Goal: Task Accomplishment & Management: Use online tool/utility

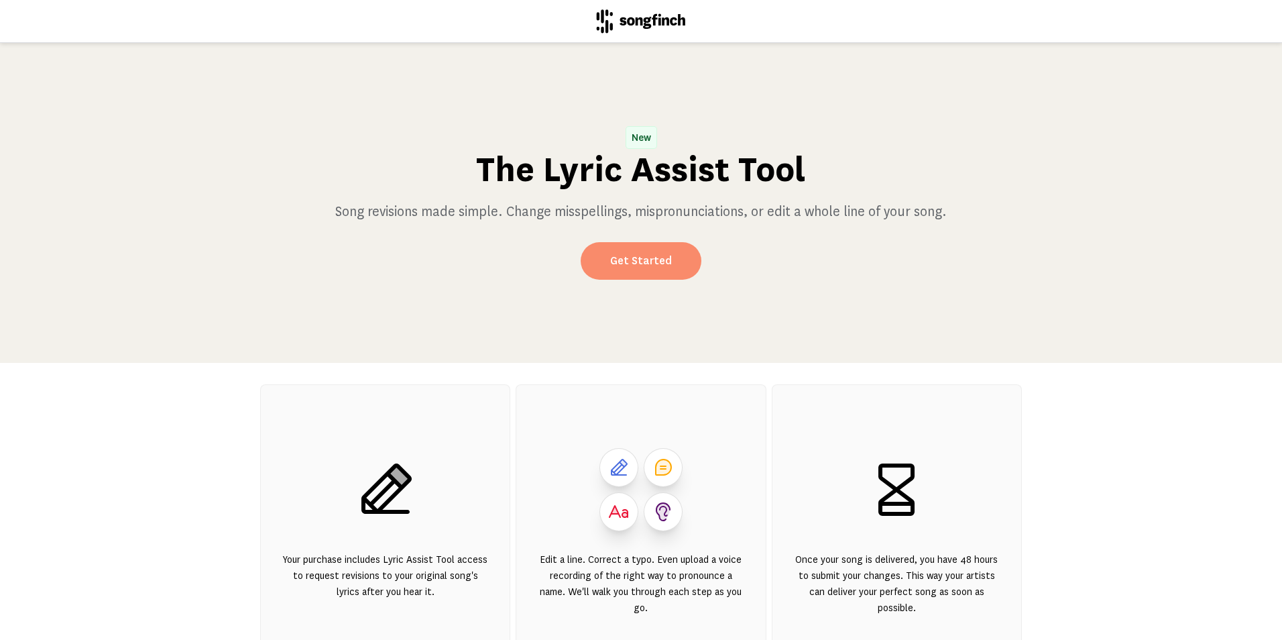
click at [633, 263] on link "Get Started" at bounding box center [641, 261] width 121 height 38
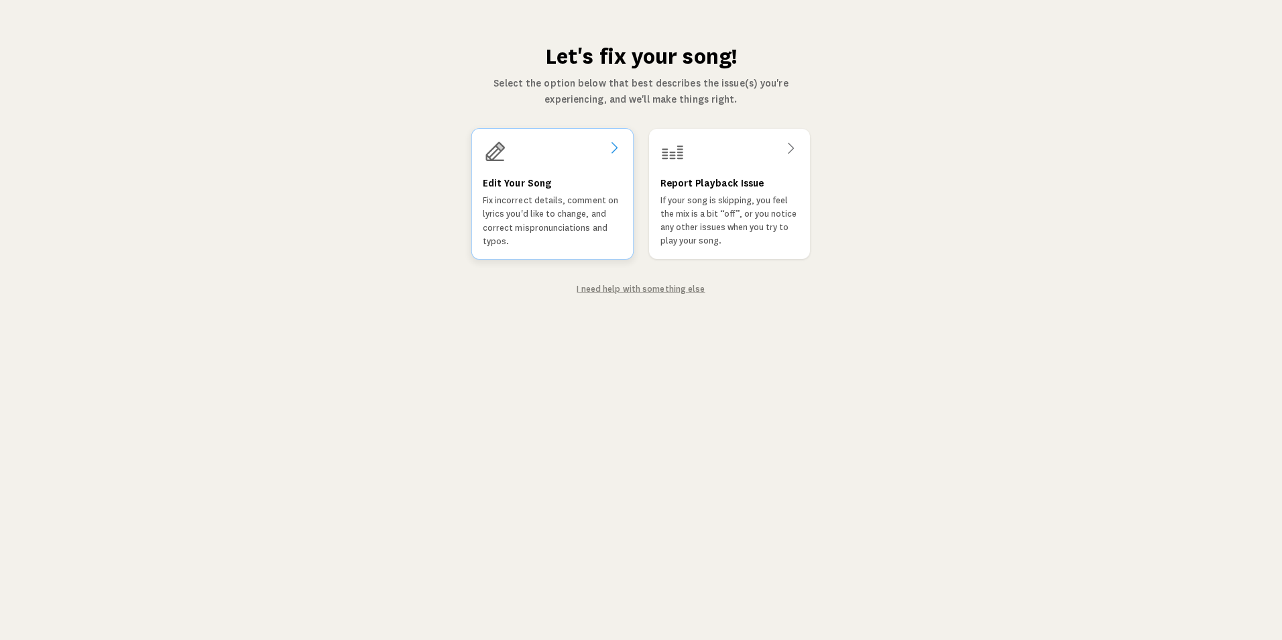
click at [522, 185] on h3 "Edit Your Song" at bounding box center [517, 183] width 68 height 16
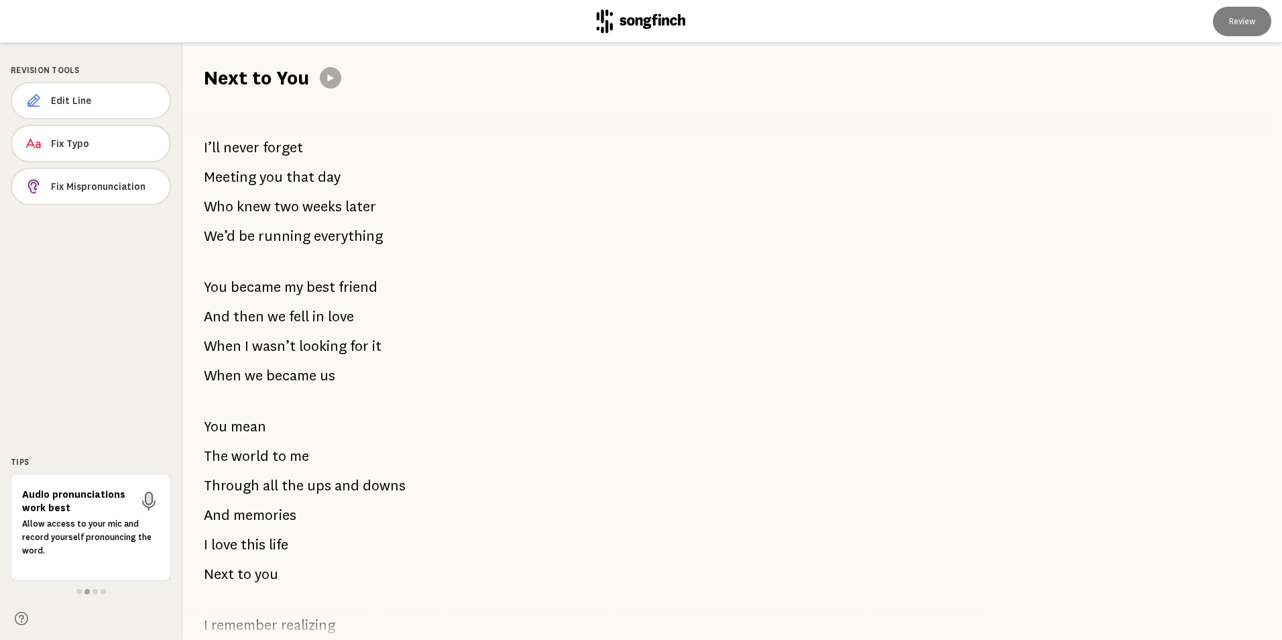
click at [286, 312] on p "And then we fell in love" at bounding box center [279, 316] width 150 height 27
click at [97, 95] on span "Edit Line" at bounding box center [105, 100] width 107 height 13
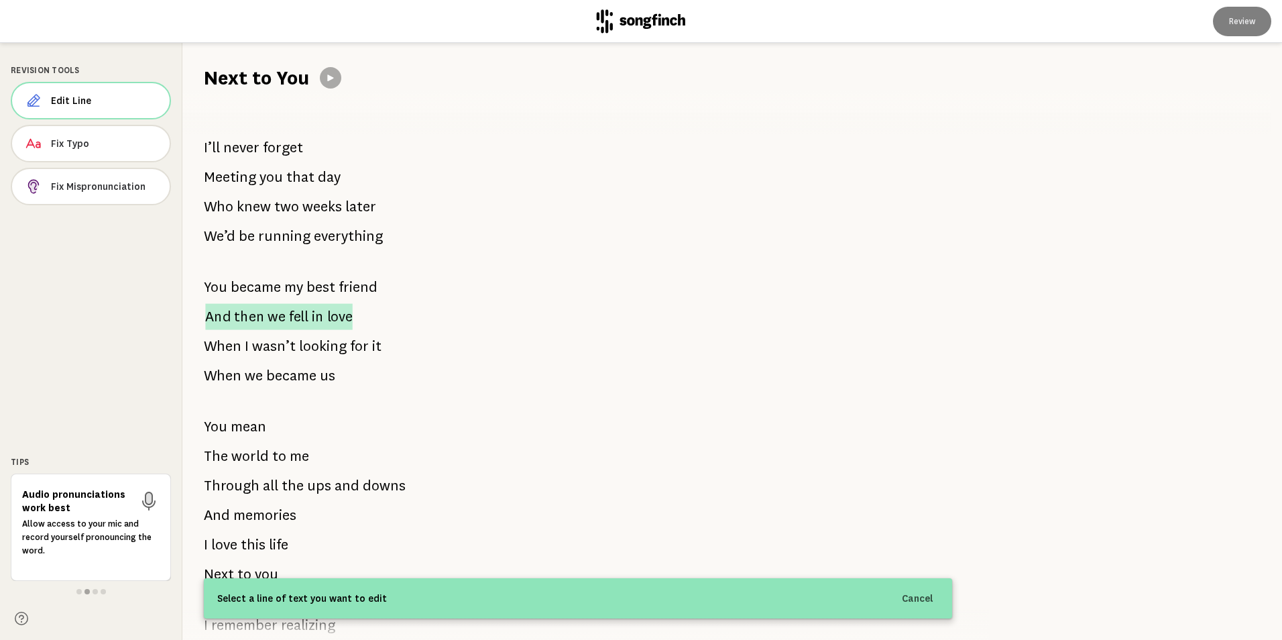
click at [299, 311] on span "fell" at bounding box center [298, 316] width 19 height 26
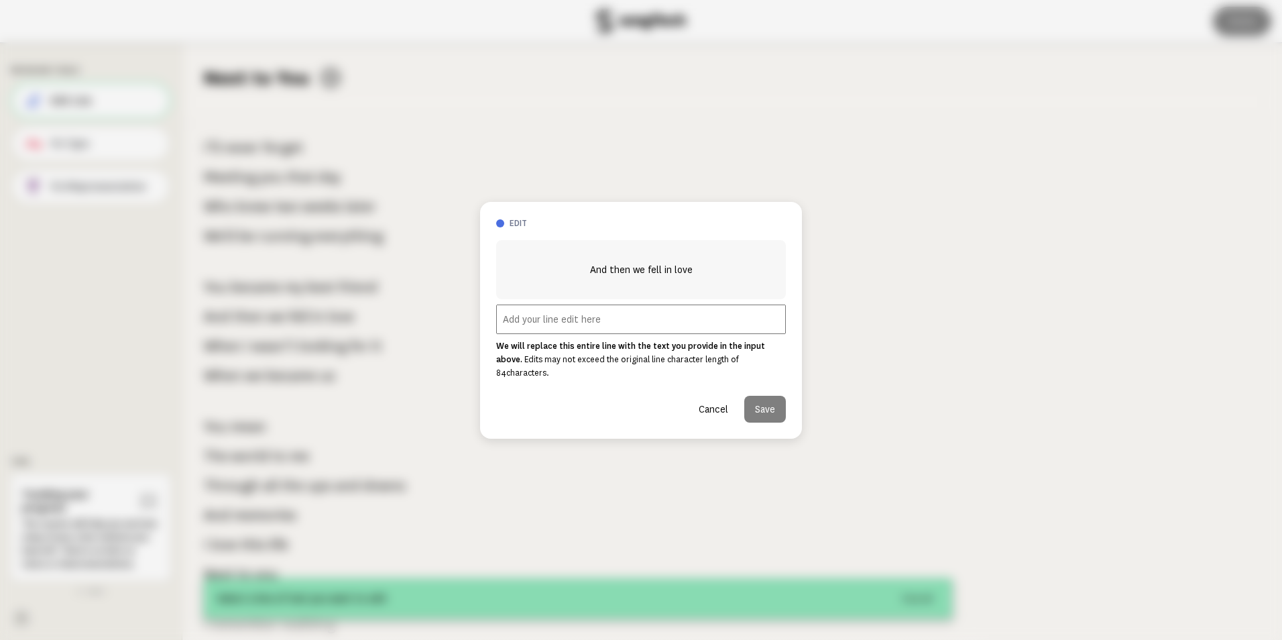
click at [557, 323] on input "text" at bounding box center [641, 319] width 290 height 30
type input "And then I fell in love"
click at [772, 396] on button "Save" at bounding box center [765, 409] width 42 height 27
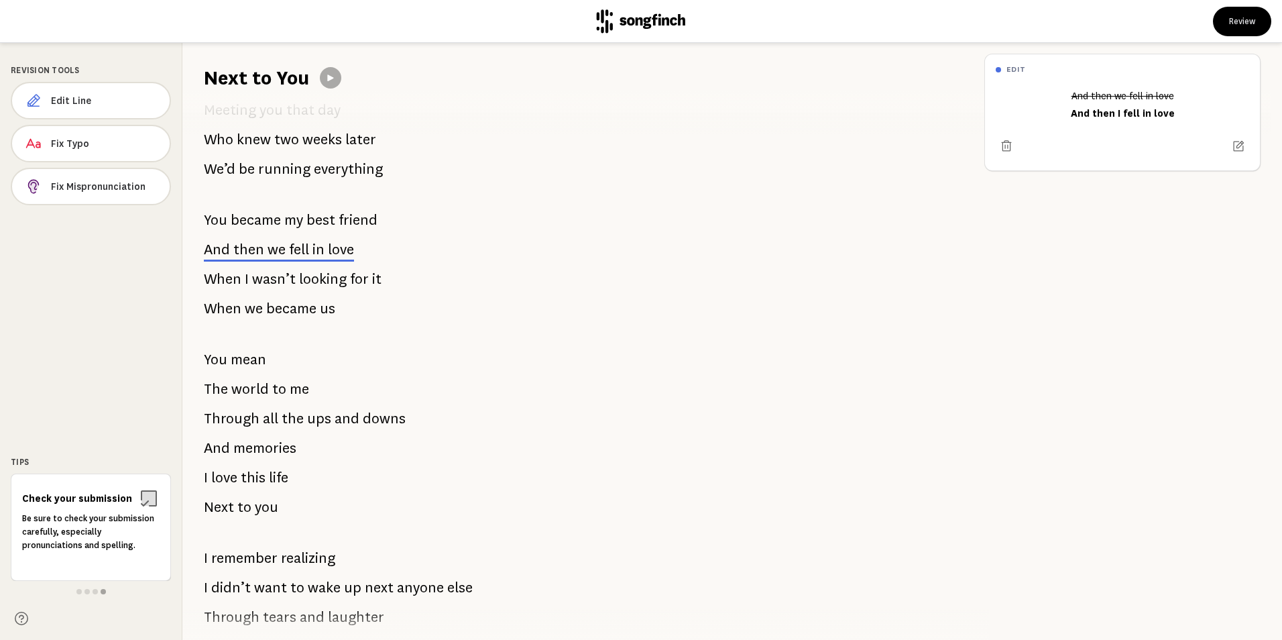
scroll to position [134, 0]
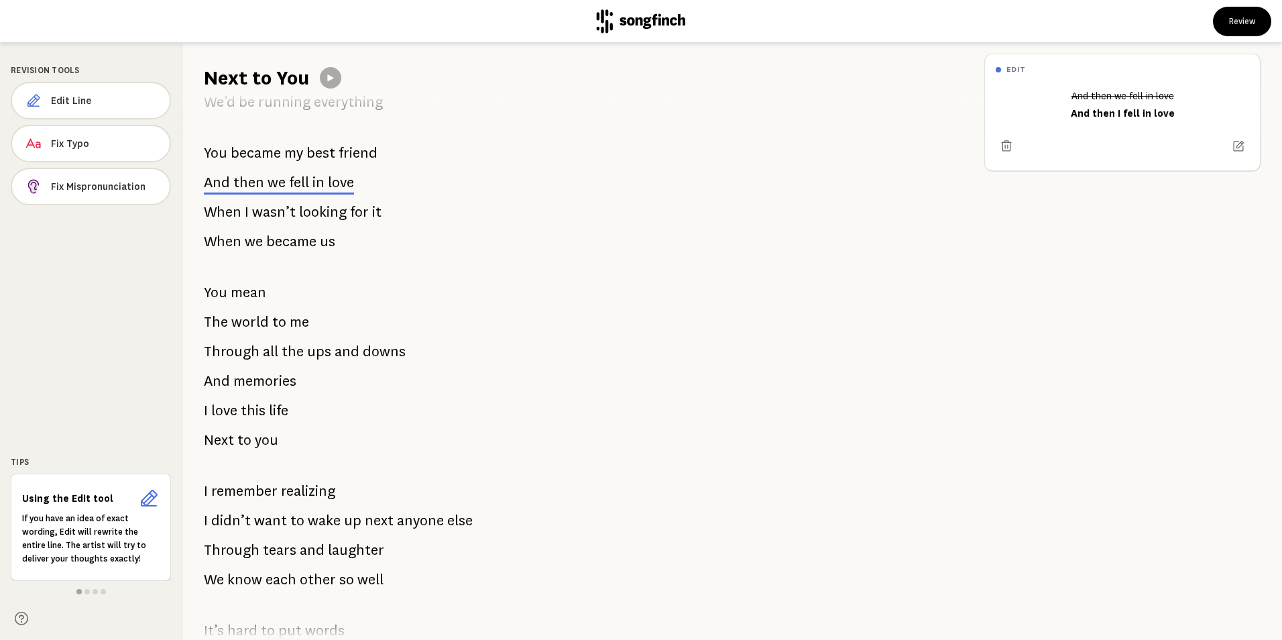
click at [390, 520] on p "I didn’t want to wake up next anyone else" at bounding box center [338, 520] width 269 height 27
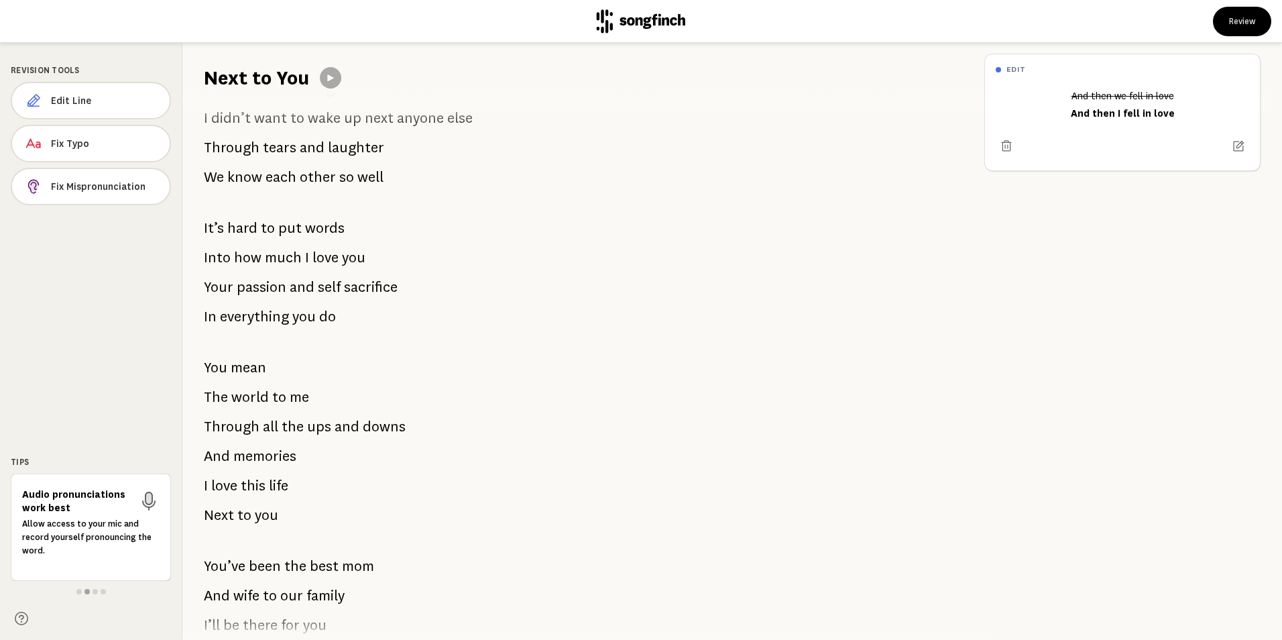
scroll to position [604, 0]
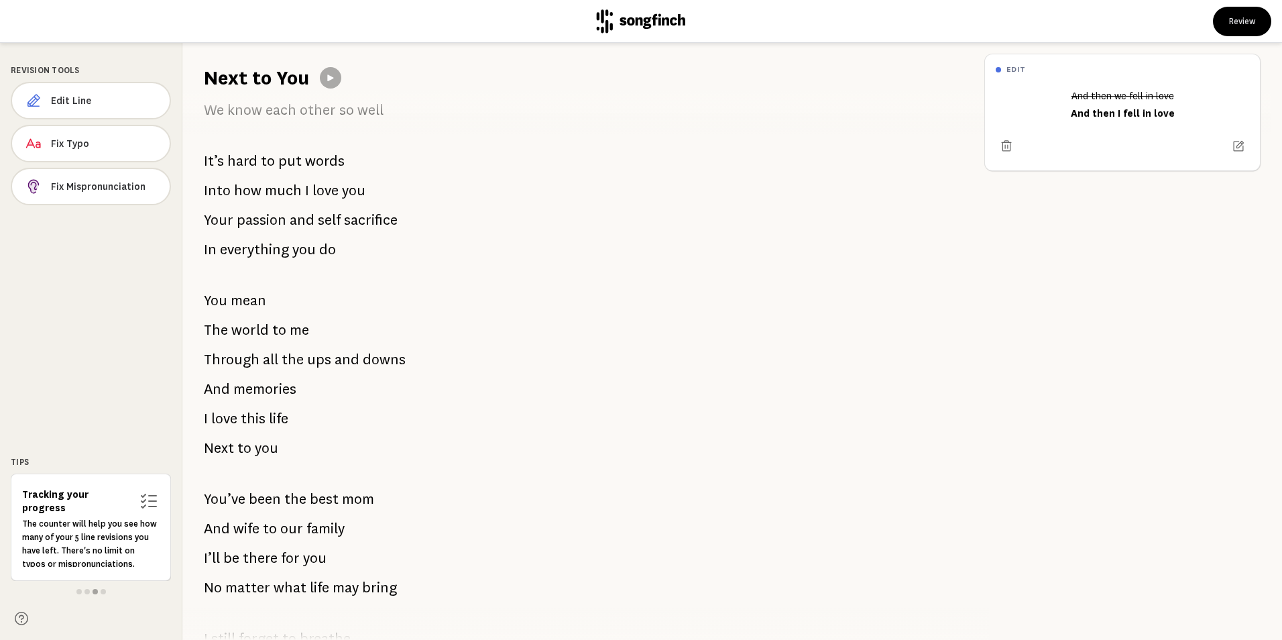
click at [249, 526] on span "wife" at bounding box center [246, 528] width 26 height 27
click at [64, 99] on span "Edit Line" at bounding box center [104, 100] width 107 height 13
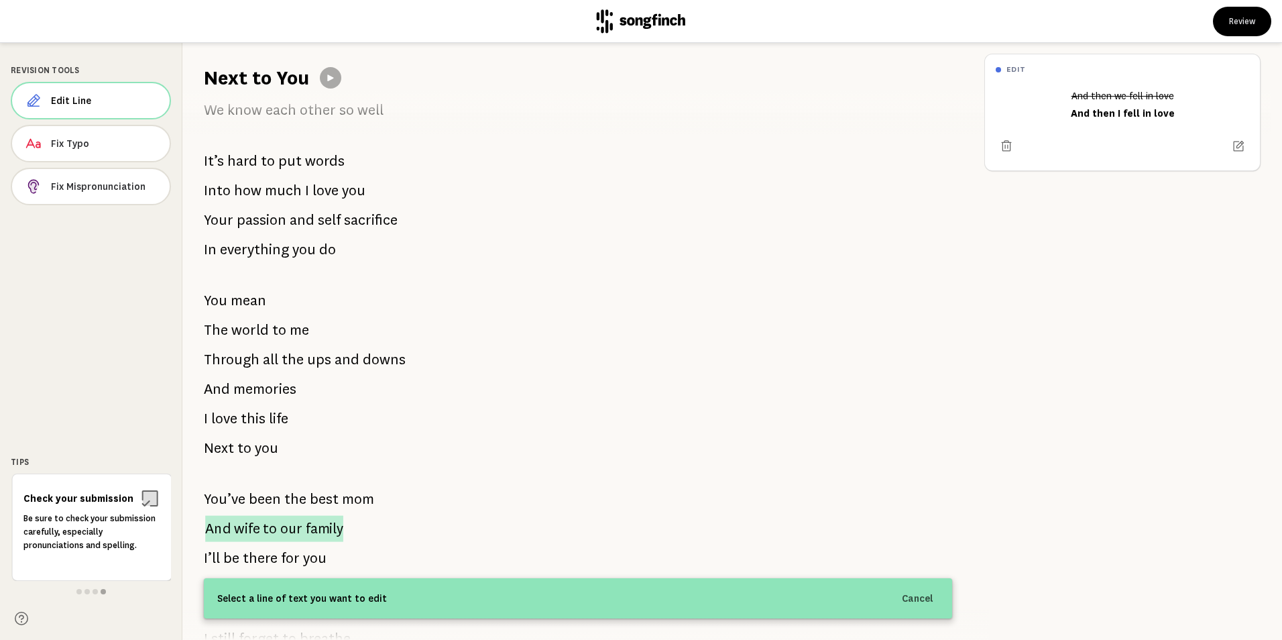
click at [299, 529] on span "our" at bounding box center [291, 528] width 22 height 26
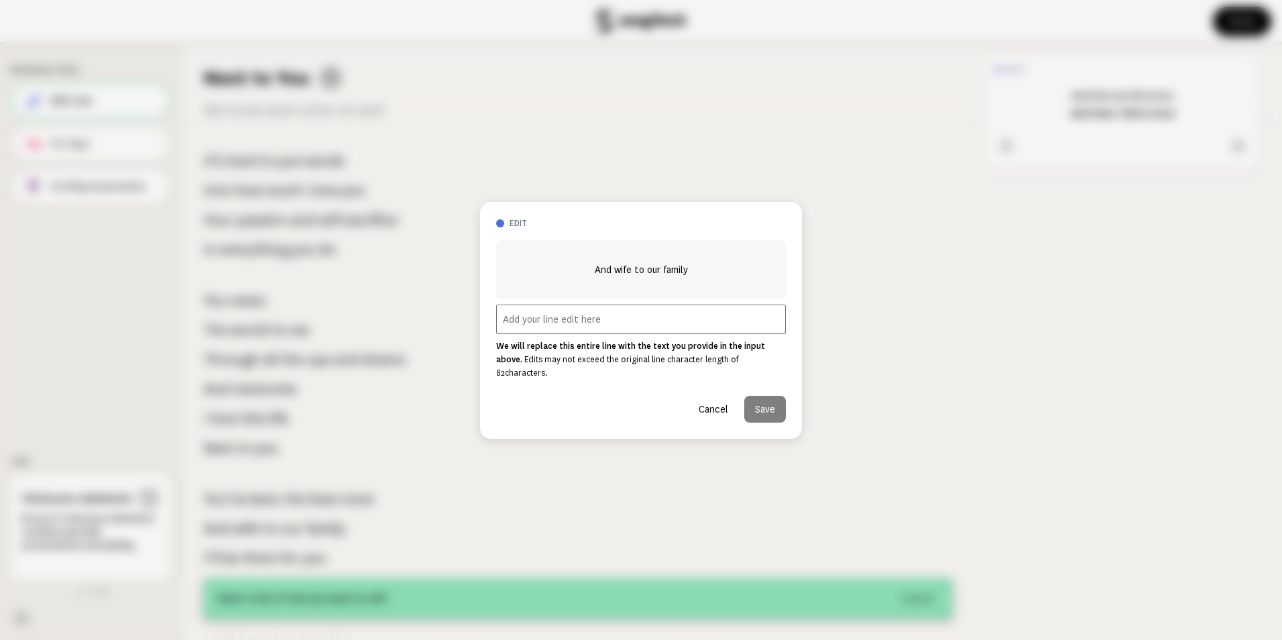
click at [512, 320] on input "text" at bounding box center [641, 319] width 290 height 30
type input "m"
type input "And mom to your family"
click at [764, 403] on button "Save" at bounding box center [765, 409] width 42 height 27
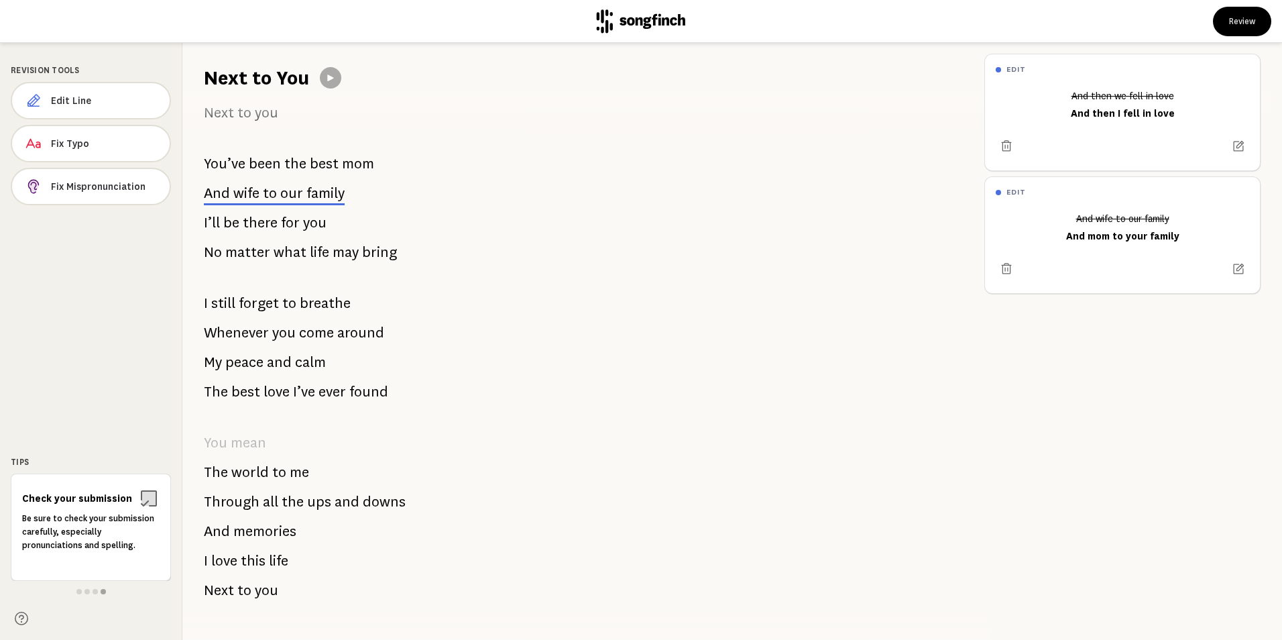
scroll to position [980, 0]
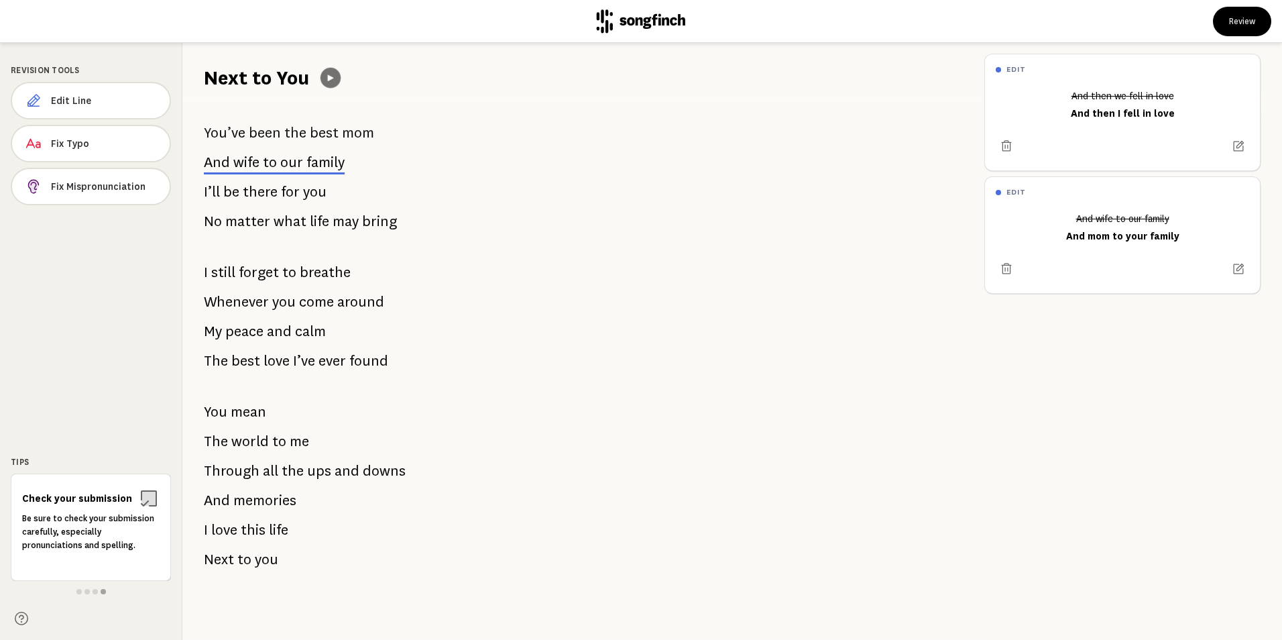
click at [328, 77] on icon at bounding box center [331, 78] width 6 height 6
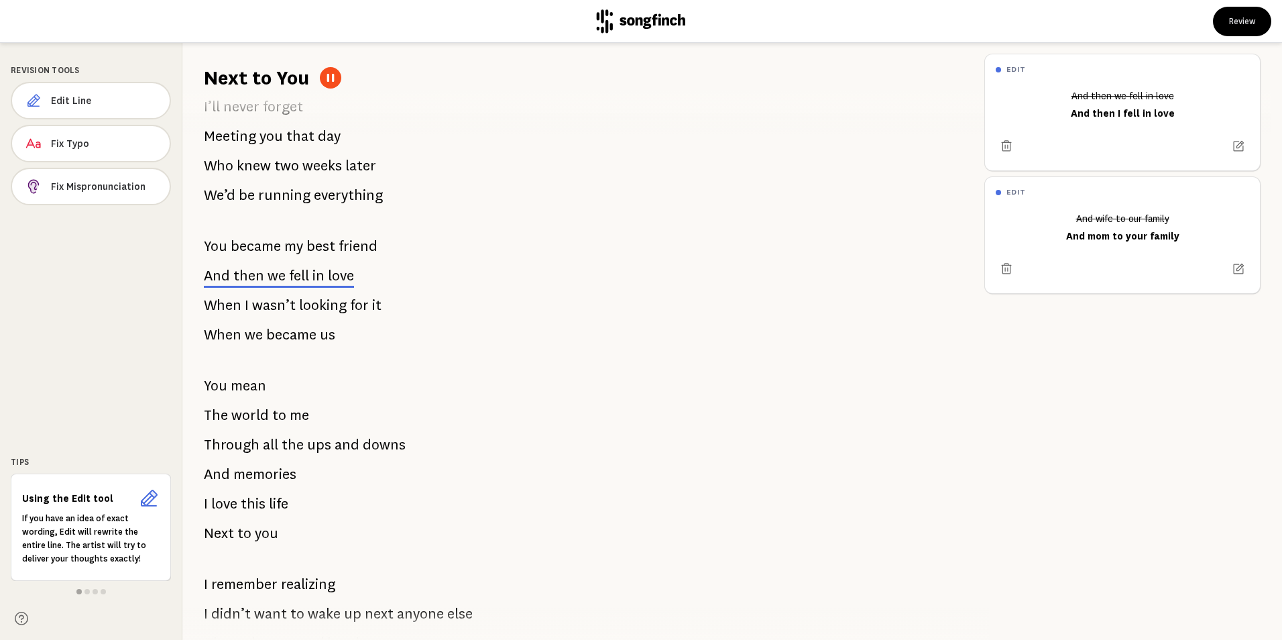
scroll to position [0, 0]
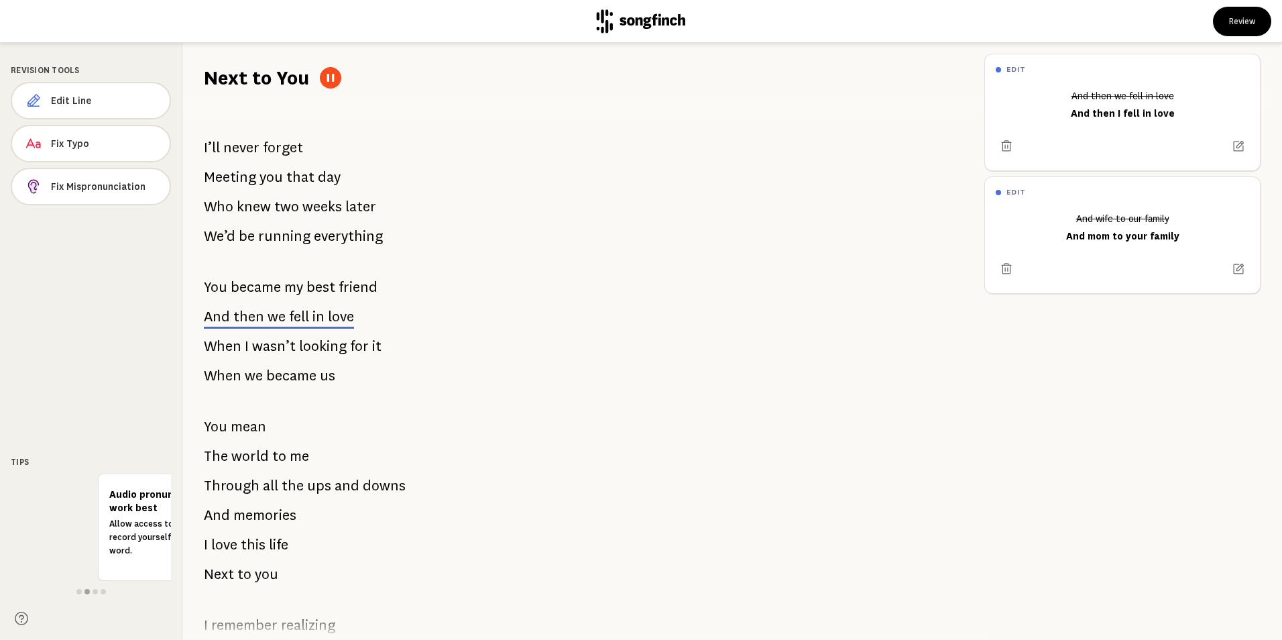
click at [949, 514] on div "I’ll never forget Meeting you that day Who knew [DATE] We’d be running everythi…" at bounding box center [577, 365] width 791 height 549
click at [1233, 144] on icon at bounding box center [1239, 146] width 13 height 13
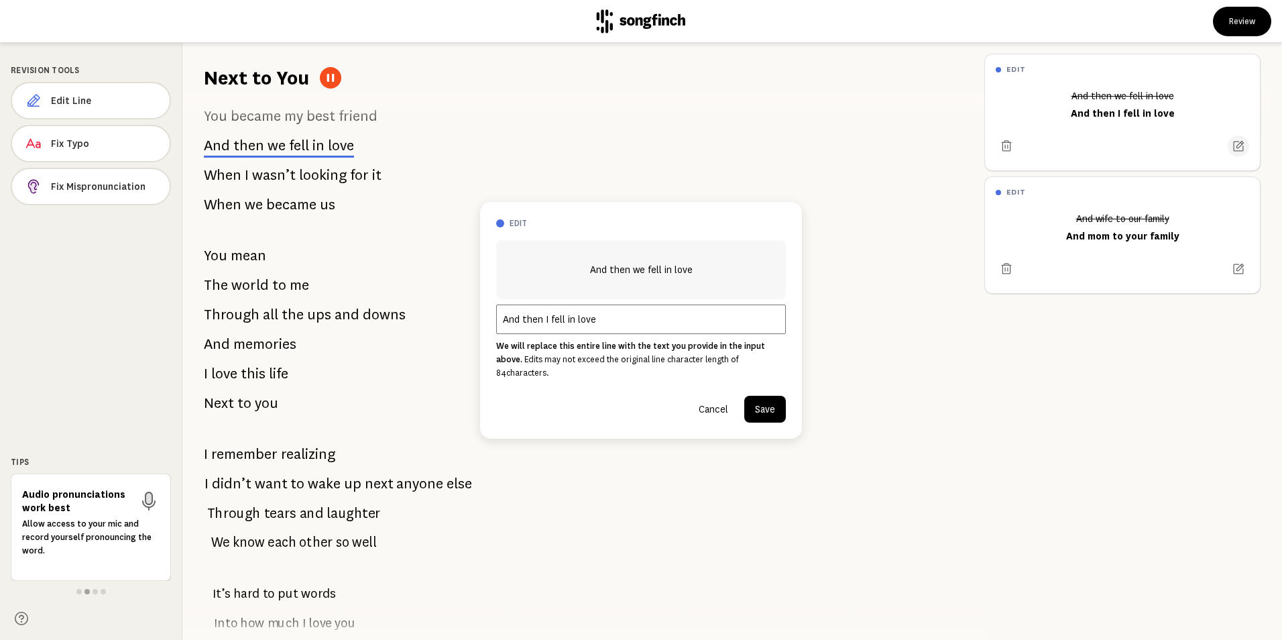
scroll to position [178, 0]
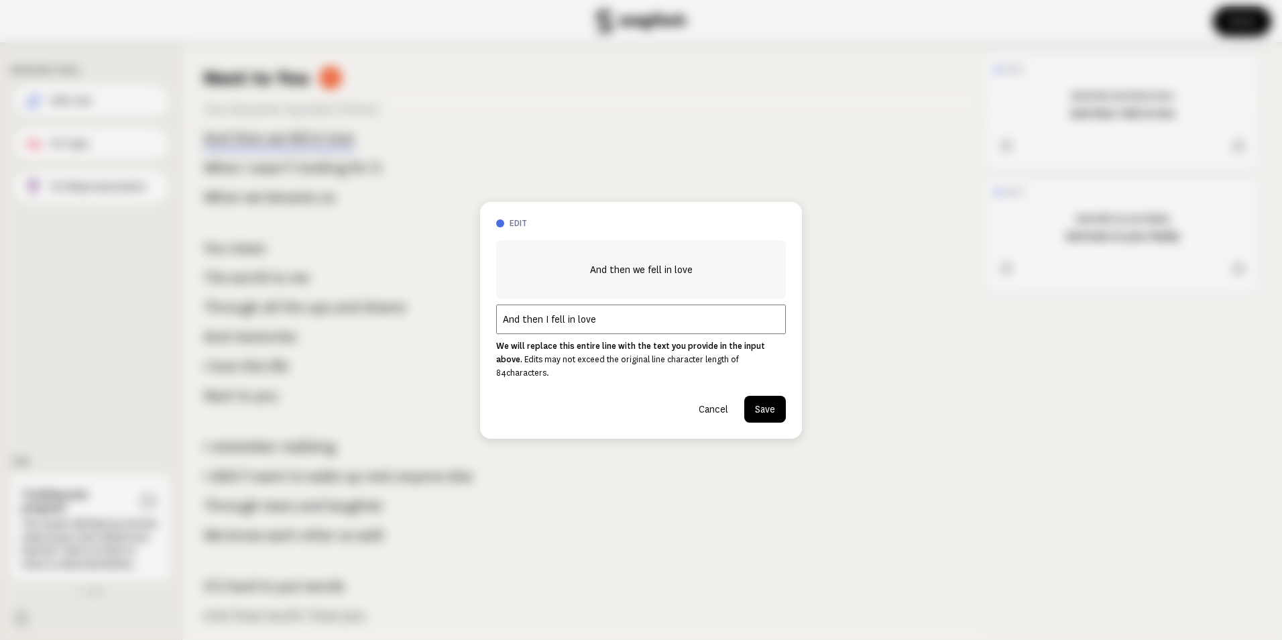
click at [766, 402] on button "Save" at bounding box center [765, 409] width 42 height 27
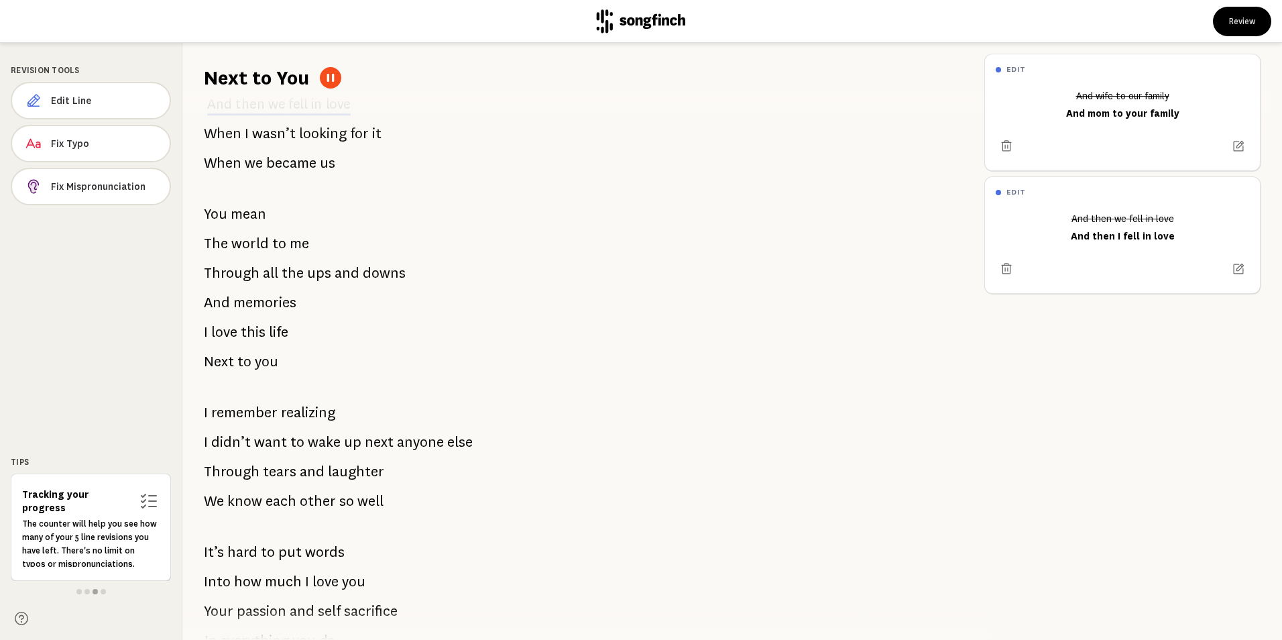
scroll to position [245, 0]
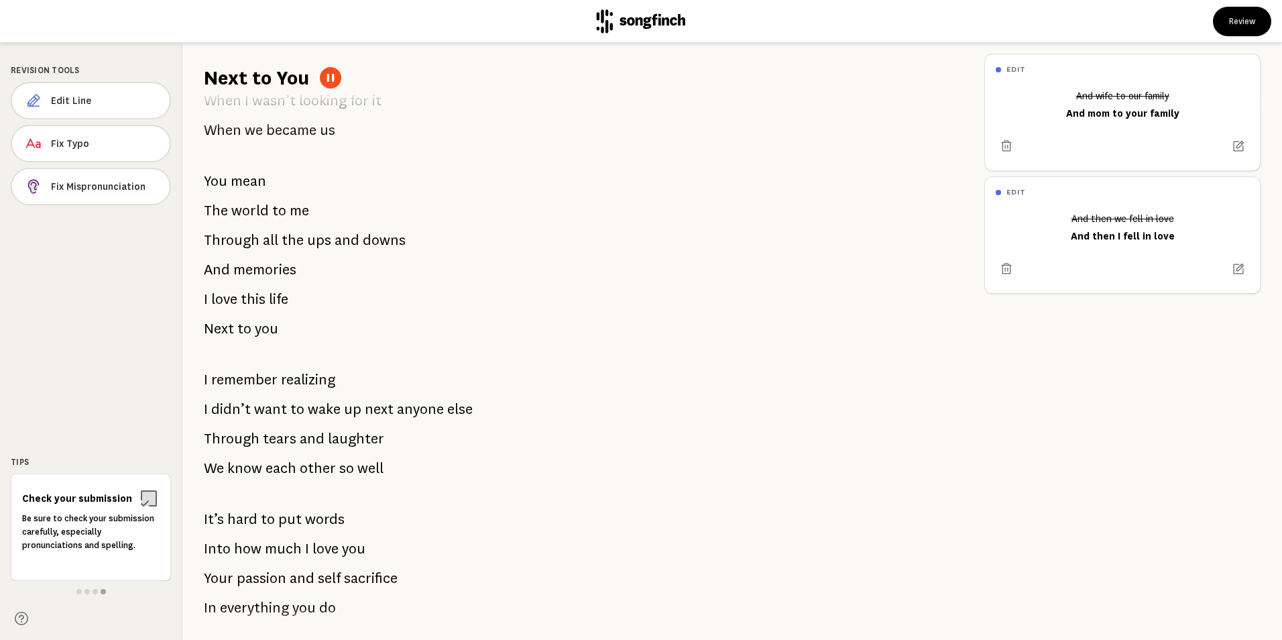
click at [84, 590] on div at bounding box center [91, 591] width 160 height 11
click at [22, 464] on div "Tips" at bounding box center [91, 462] width 160 height 12
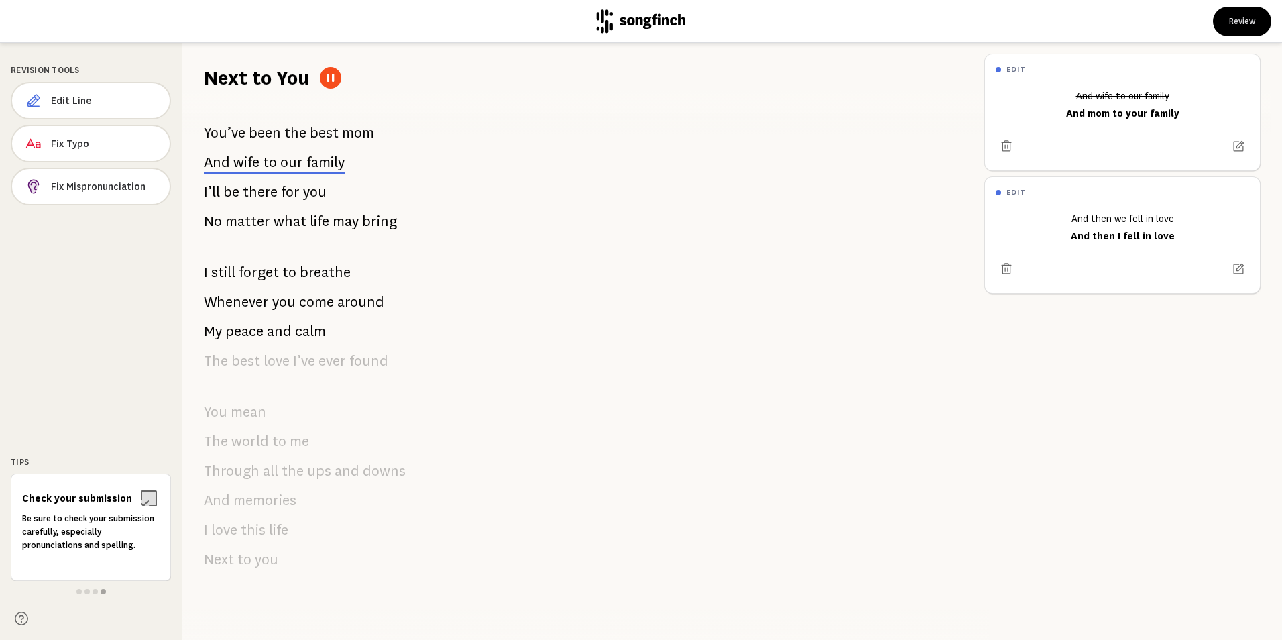
scroll to position [980, 0]
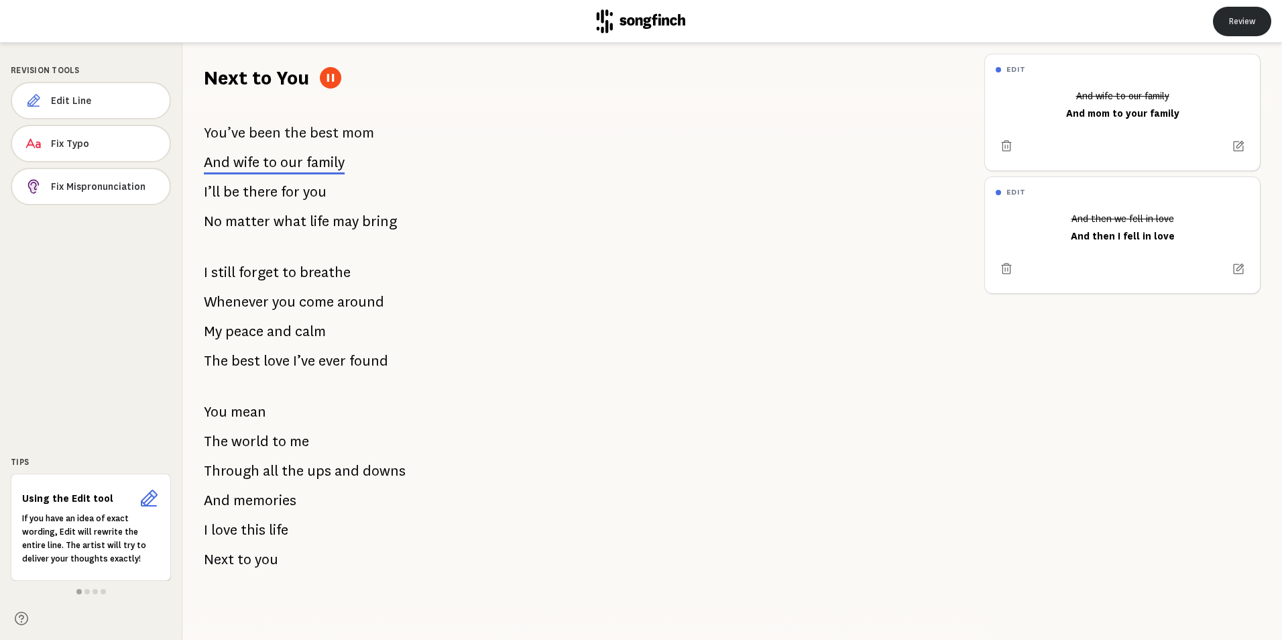
drag, startPoint x: 1234, startPoint y: 23, endPoint x: 1227, endPoint y: 23, distance: 7.4
click at [1231, 23] on button "Review" at bounding box center [1242, 22] width 58 height 30
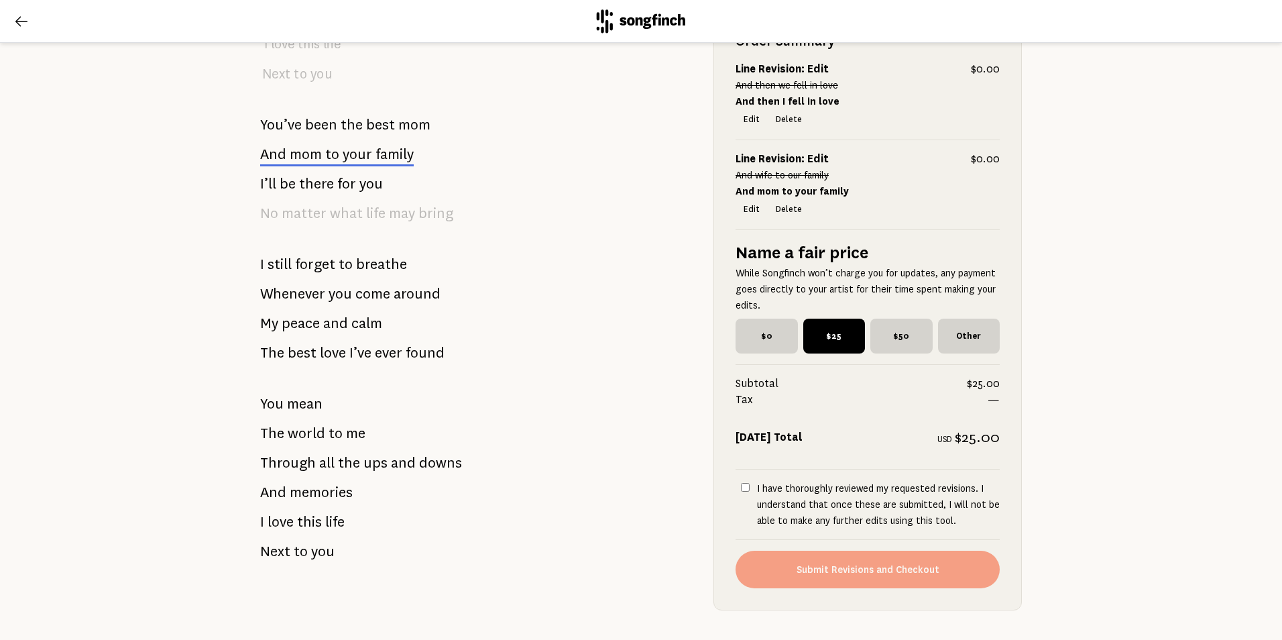
scroll to position [1167, 0]
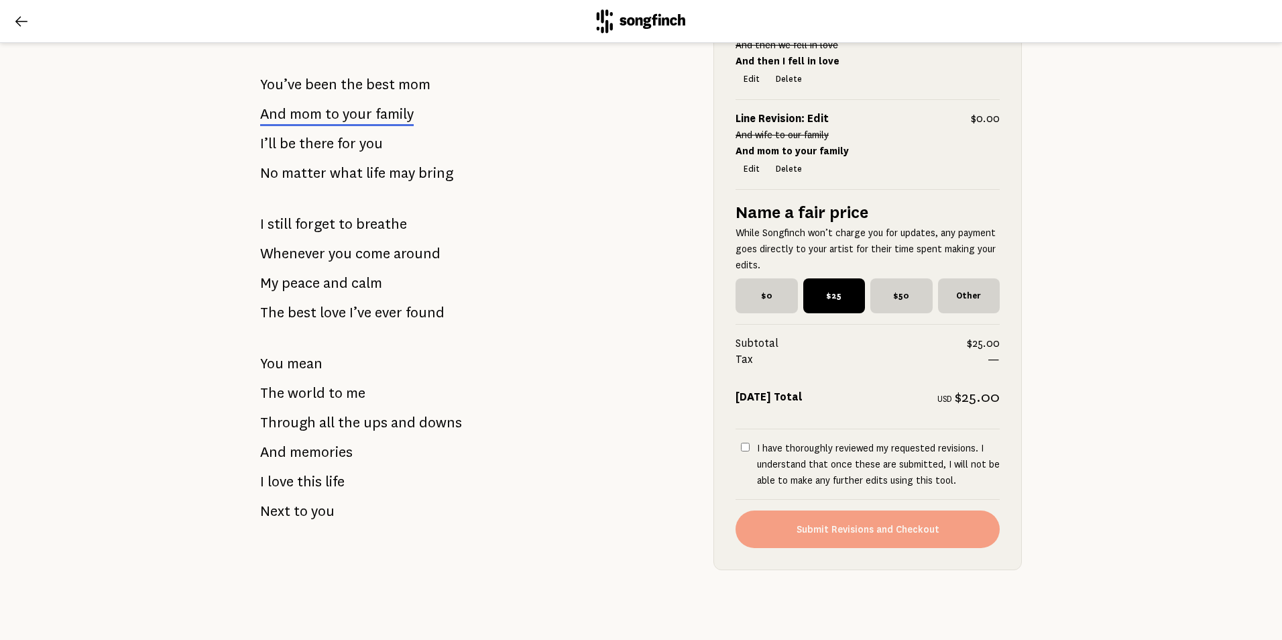
click at [741, 443] on input "I have thoroughly reviewed my requested revisions. I understand that once these…" at bounding box center [745, 447] width 9 height 9
checkbox input "true"
click at [874, 521] on button "Submit Revisions and Checkout" at bounding box center [868, 529] width 264 height 38
